Goal: Transaction & Acquisition: Obtain resource

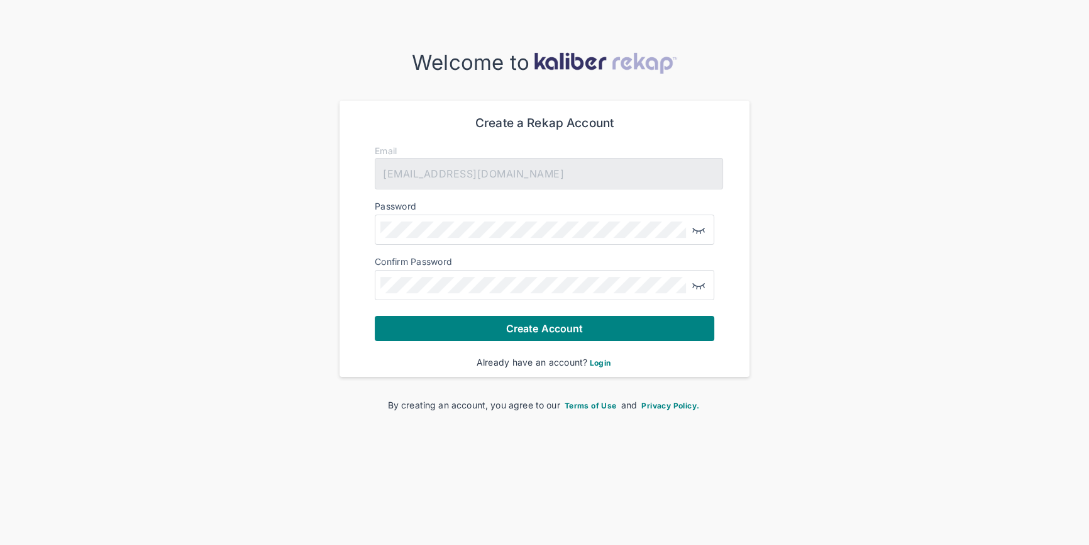
click at [605, 360] on span "Login" at bounding box center [600, 362] width 21 height 9
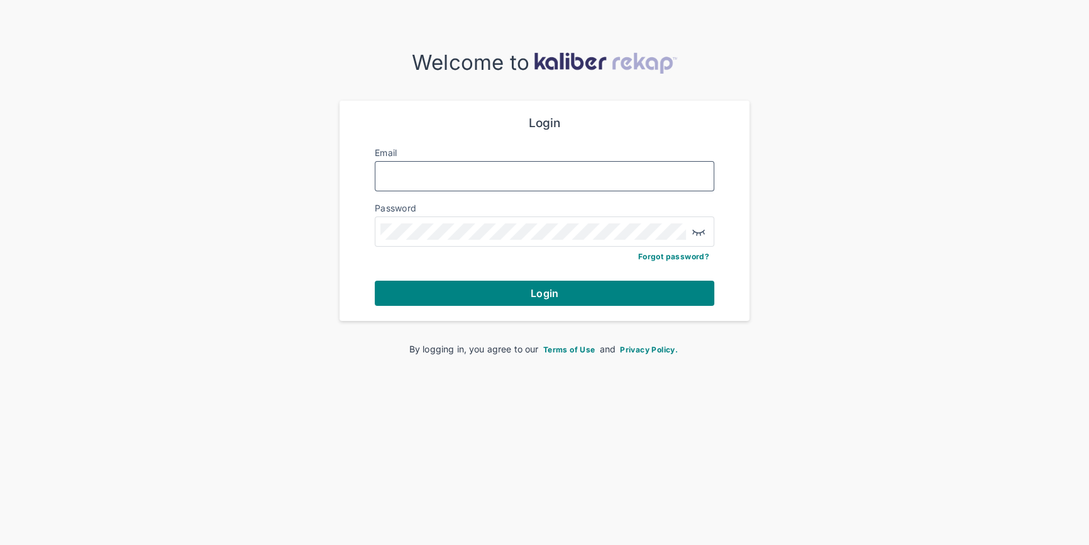
click at [517, 174] on input "Email" at bounding box center [544, 176] width 328 height 16
type input "**********"
click at [577, 291] on button "Login" at bounding box center [545, 292] width 340 height 25
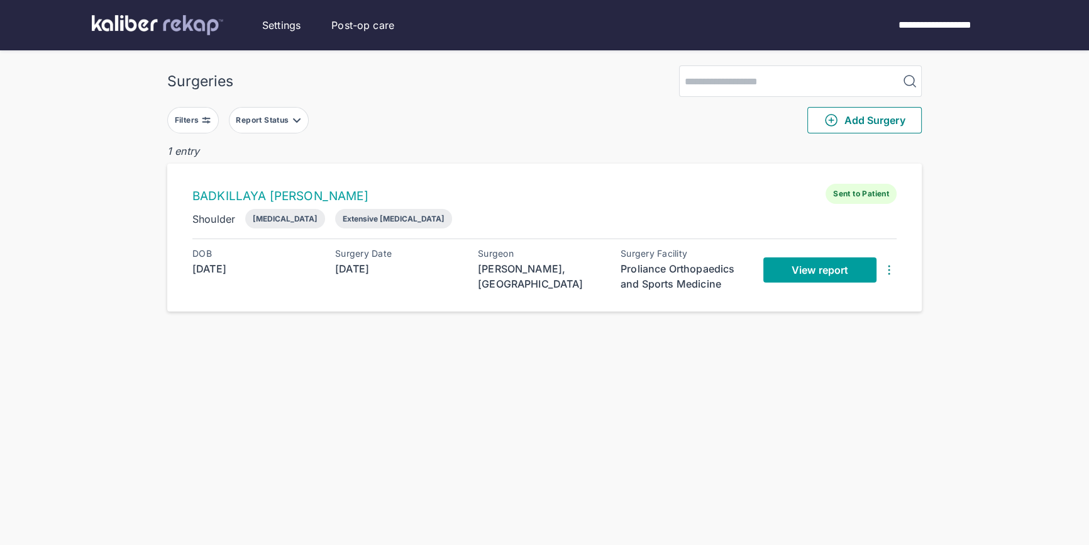
click at [849, 272] on link "View report" at bounding box center [819, 269] width 113 height 25
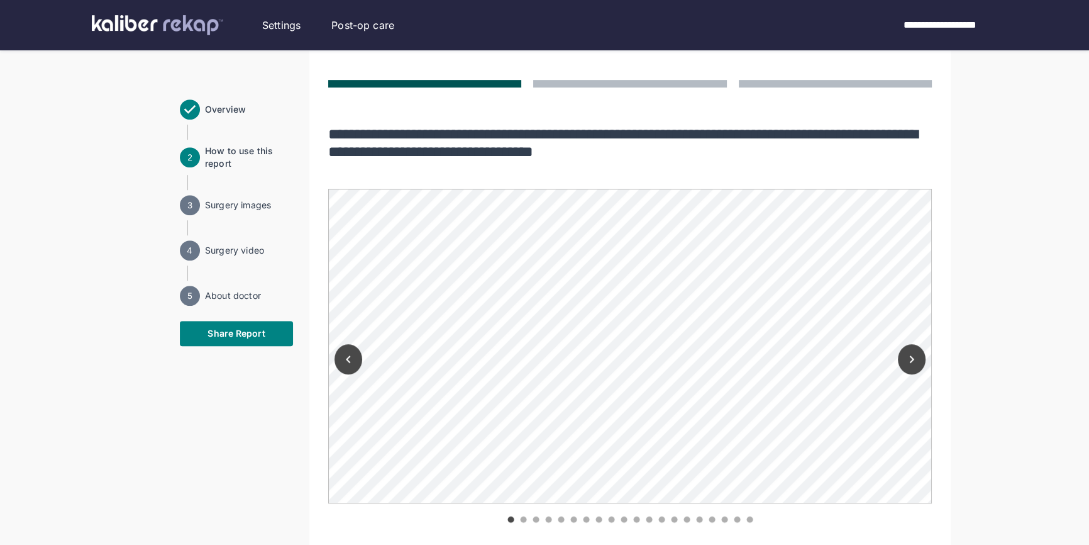
scroll to position [857, 0]
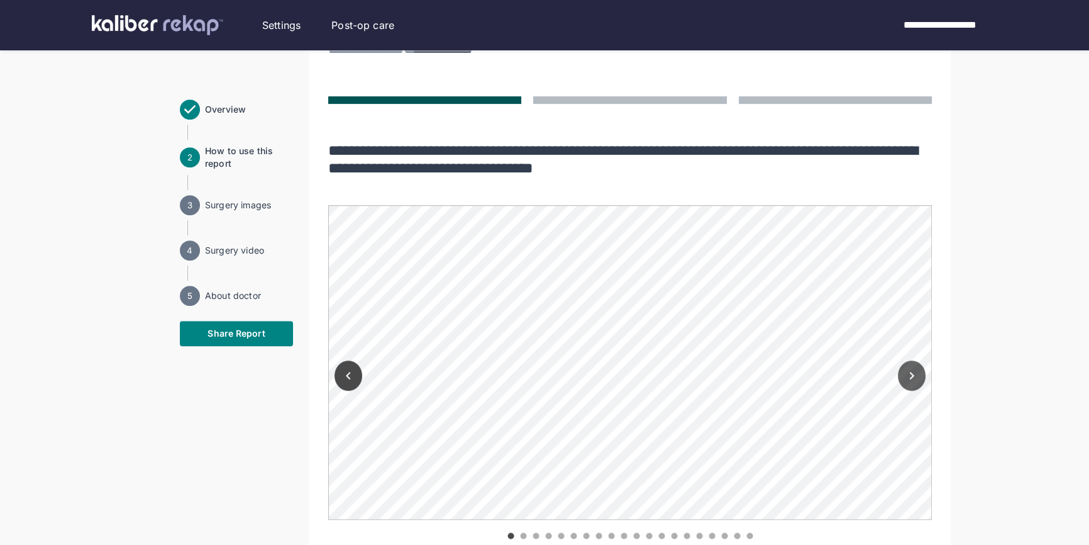
click at [908, 368] on icon "Next" at bounding box center [911, 375] width 15 height 15
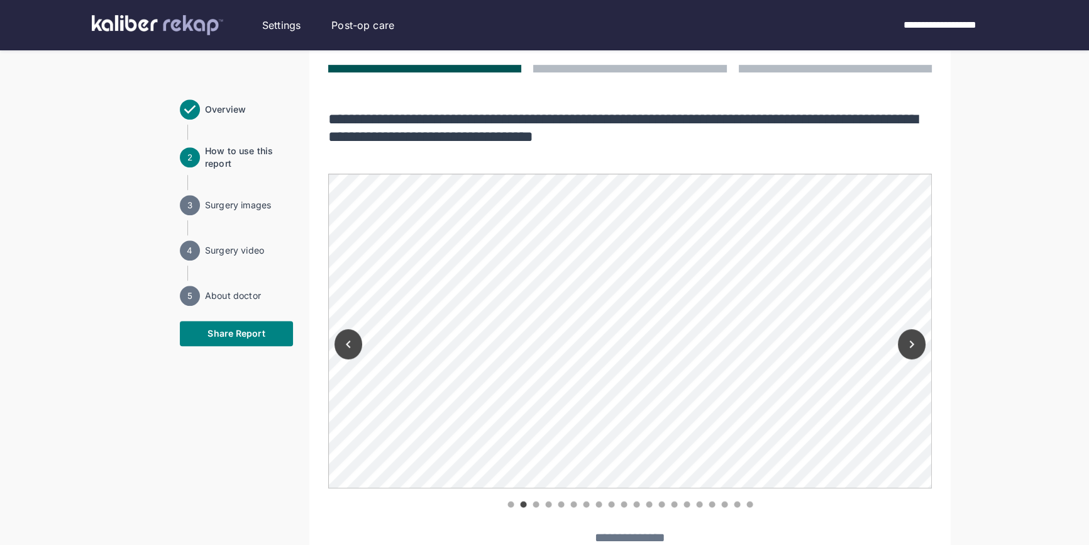
scroll to position [914, 0]
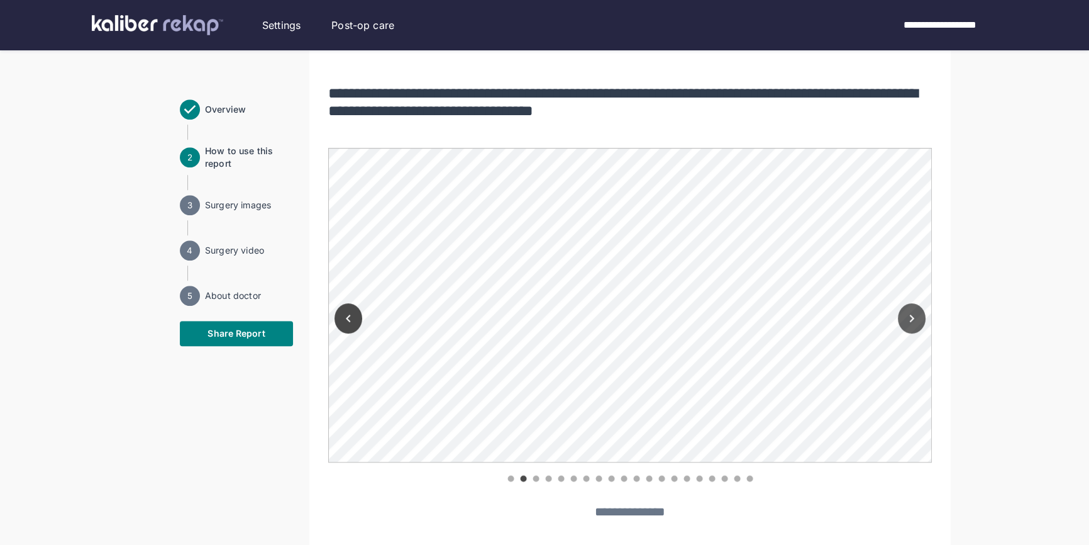
click at [917, 319] on icon "Next" at bounding box center [911, 318] width 15 height 15
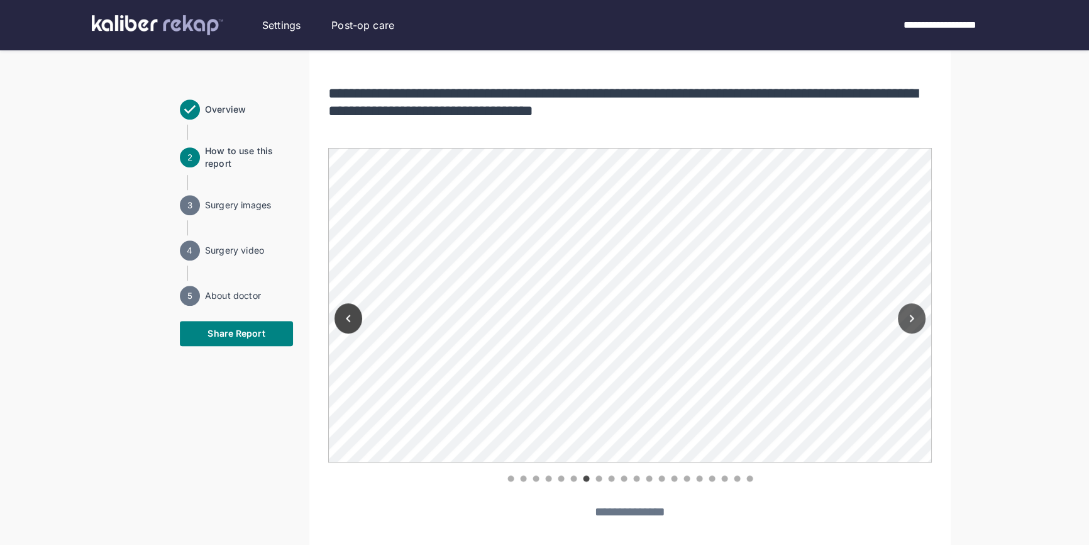
click at [906, 318] on icon "Next" at bounding box center [911, 318] width 15 height 15
click at [911, 319] on icon "Next" at bounding box center [912, 318] width 4 height 8
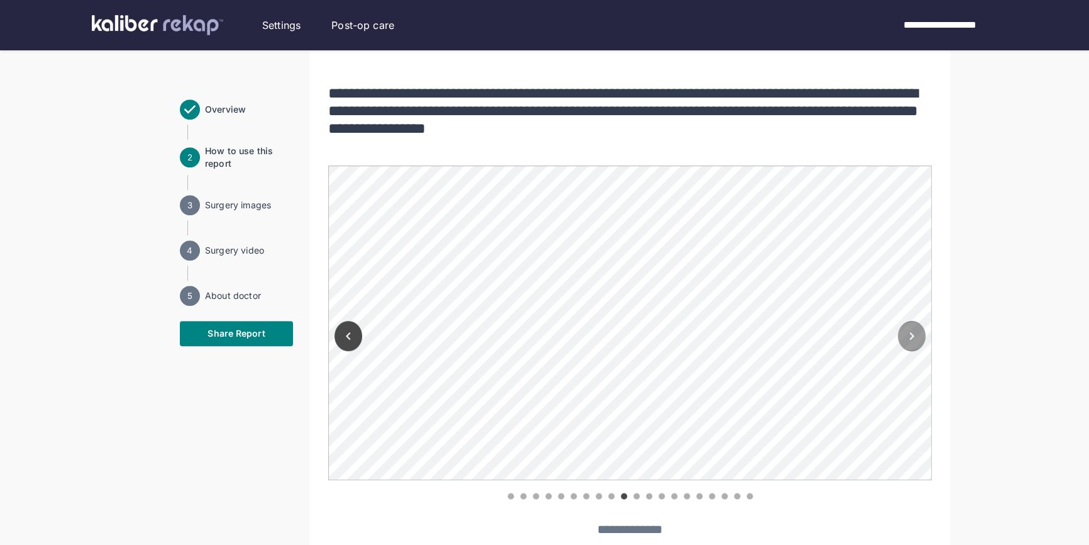
click at [906, 340] on icon "Next" at bounding box center [911, 335] width 15 height 15
click at [911, 333] on icon "Next" at bounding box center [911, 335] width 15 height 15
click at [906, 337] on icon "Next" at bounding box center [911, 335] width 15 height 15
click at [912, 337] on icon "Next" at bounding box center [911, 335] width 15 height 15
click at [902, 336] on button "Next" at bounding box center [912, 336] width 28 height 30
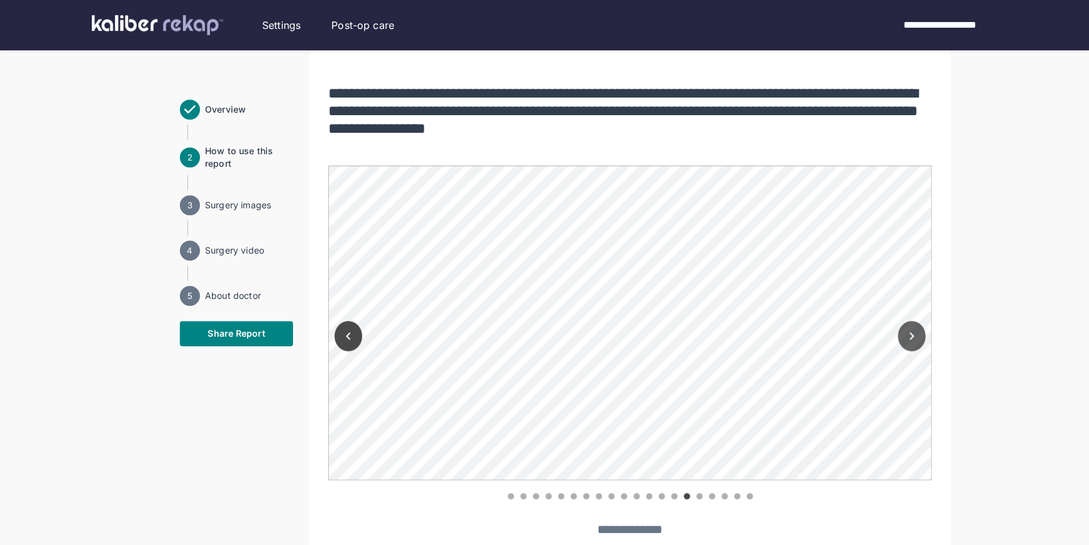
click at [906, 336] on icon "Next" at bounding box center [911, 335] width 15 height 15
click at [914, 337] on icon "Next" at bounding box center [911, 335] width 15 height 15
click at [901, 343] on button "Next" at bounding box center [912, 336] width 28 height 30
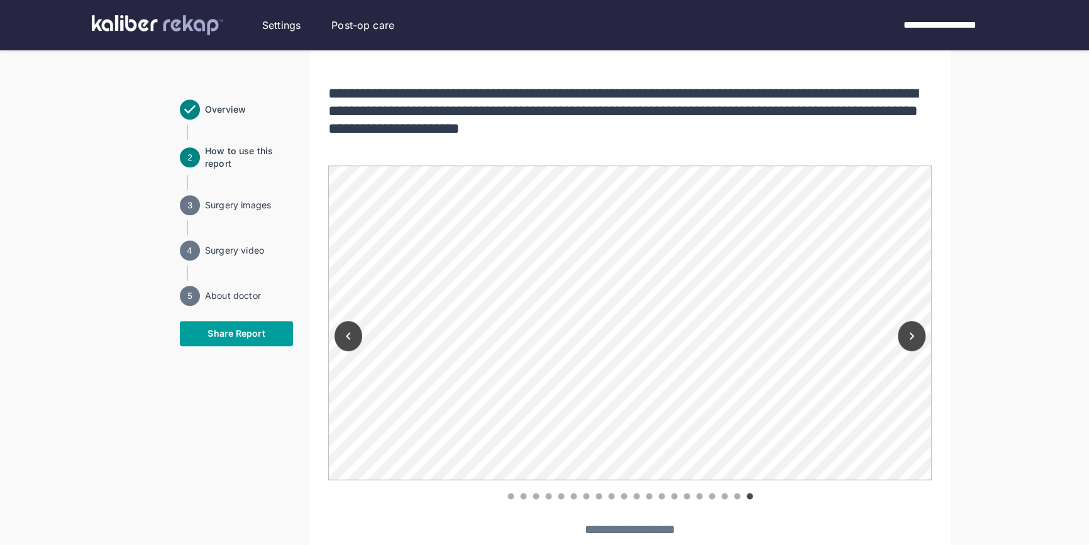
click at [252, 333] on span "Share Report" at bounding box center [236, 333] width 57 height 13
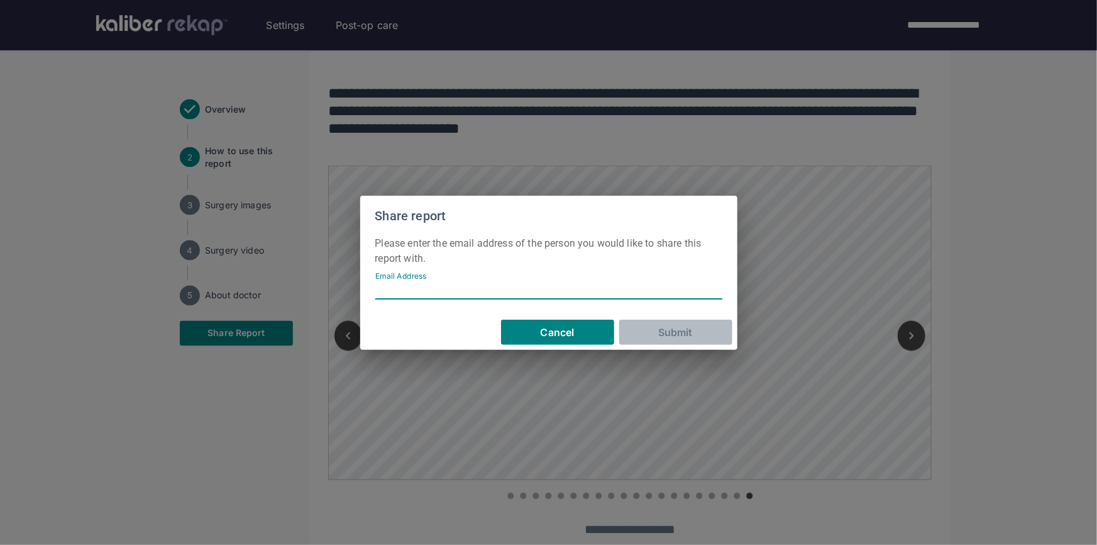
click at [389, 295] on input "Email Address" at bounding box center [548, 290] width 347 height 18
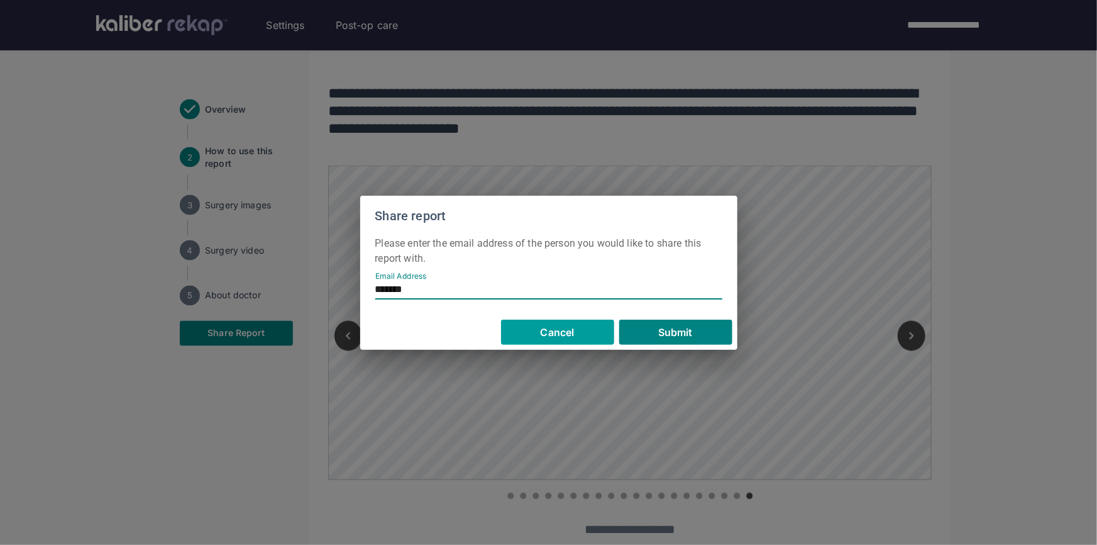
type input "*******"
click at [535, 340] on button "Cancel" at bounding box center [557, 331] width 113 height 25
